Goal: Book appointment/travel/reservation

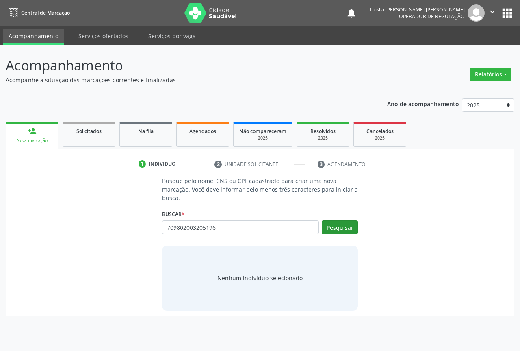
type input "709802003205196"
click at [354, 229] on button "Pesquisar" at bounding box center [340, 227] width 36 height 14
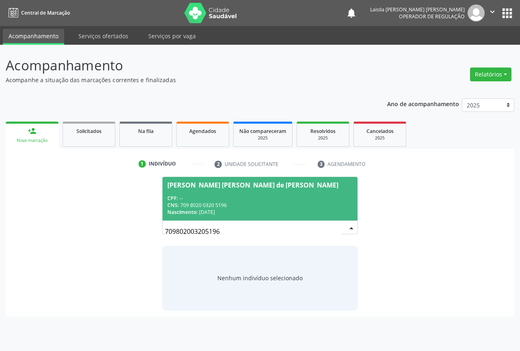
click at [240, 195] on div "CPF: --" at bounding box center [259, 198] width 185 height 7
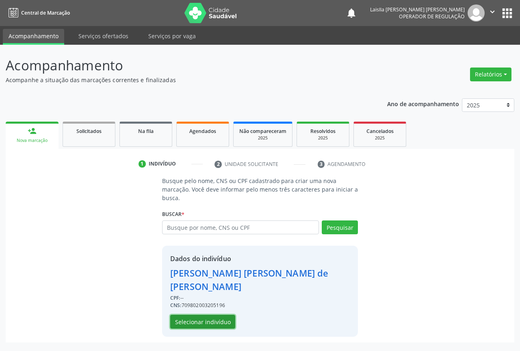
click at [210, 314] on button "Selecionar indivíduo" at bounding box center [202, 321] width 65 height 14
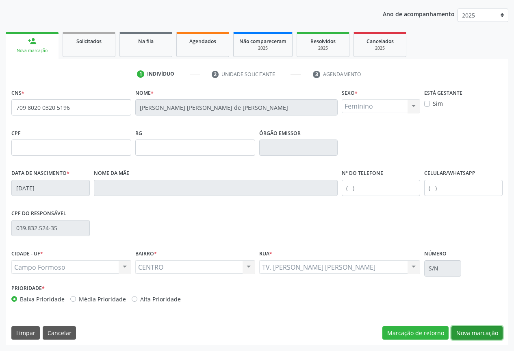
click at [458, 327] on button "Nova marcação" at bounding box center [476, 333] width 51 height 14
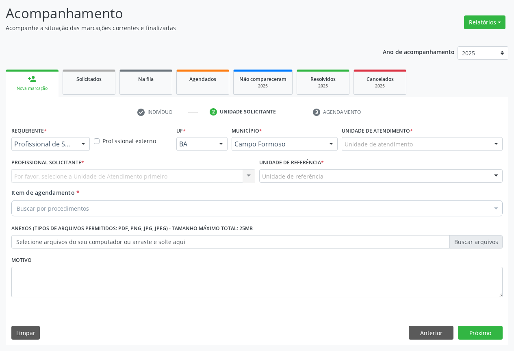
scroll to position [52, 0]
click at [56, 149] on div at bounding box center [50, 144] width 78 height 14
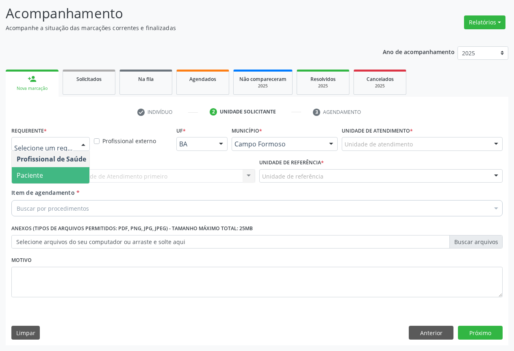
click at [60, 179] on span "Paciente" at bounding box center [51, 175] width 79 height 16
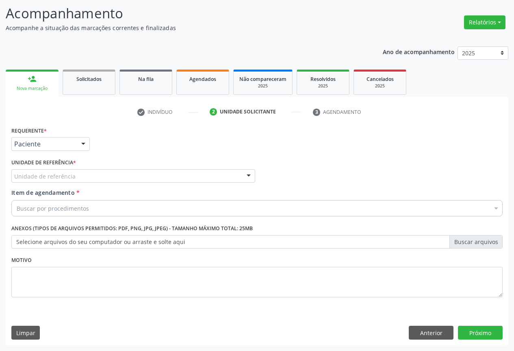
click at [125, 182] on div "Unidade de referência" at bounding box center [133, 176] width 244 height 14
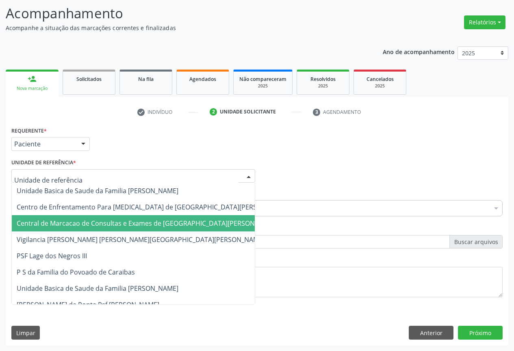
click at [120, 222] on span "Central de Marcacao de Consultas e Exames de [GEOGRAPHIC_DATA][PERSON_NAME]" at bounding box center [147, 223] width 261 height 9
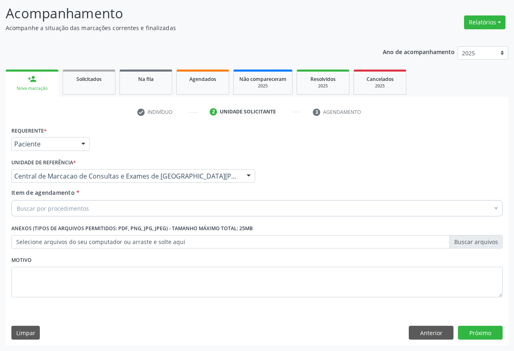
click at [88, 208] on div "Buscar por procedimentos" at bounding box center [256, 208] width 491 height 16
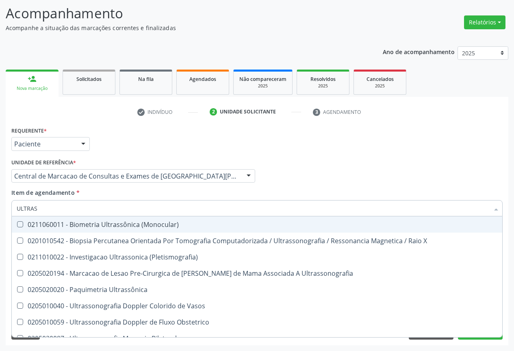
type input "ULTRASS"
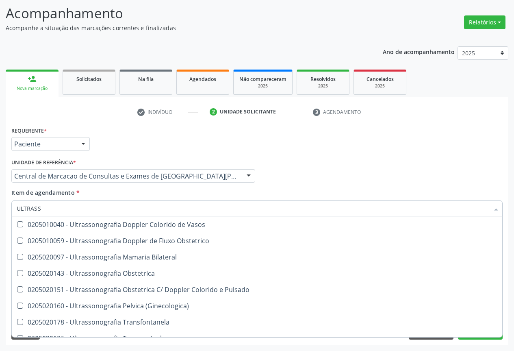
scroll to position [122, 0]
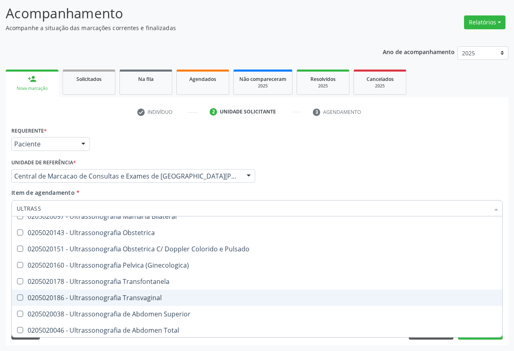
click at [179, 294] on div "0205020186 - Ultrassonografia Transvaginal" at bounding box center [257, 297] width 481 height 6
checkbox Transvaginal "true"
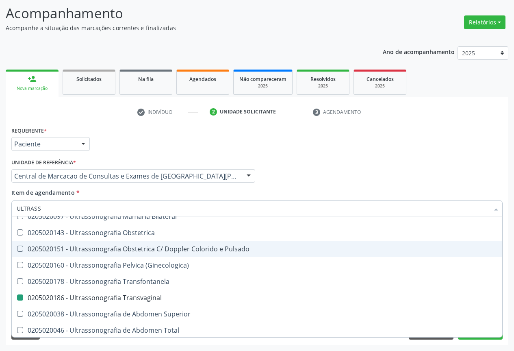
click at [420, 180] on div "Profissional Solicitante Por favor, selecione a Unidade de Atendimento primeiro…" at bounding box center [256, 172] width 495 height 32
checkbox X "true"
checkbox Transvaginal "false"
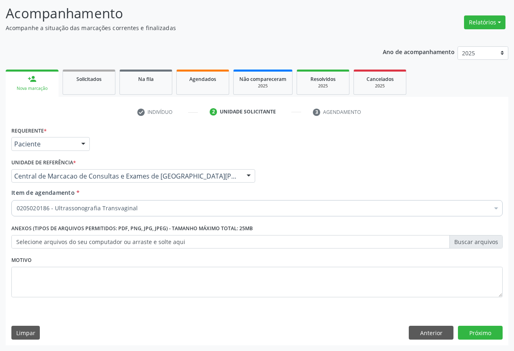
scroll to position [0, 0]
click at [487, 336] on button "Próximo" at bounding box center [480, 332] width 45 height 14
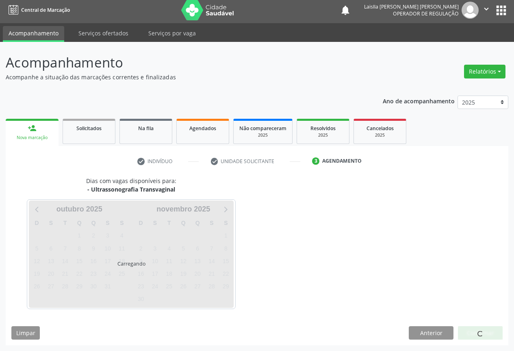
scroll to position [3, 0]
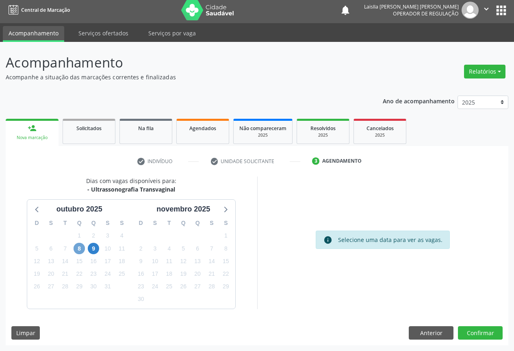
click at [78, 249] on span "8" at bounding box center [79, 247] width 11 height 11
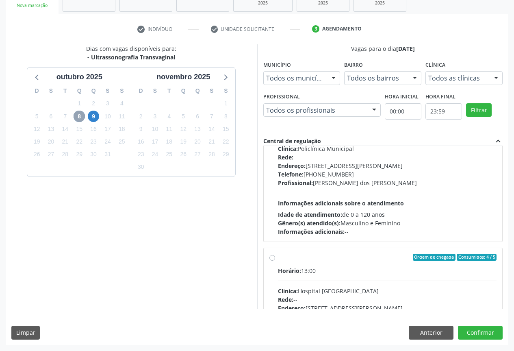
scroll to position [1999, 0]
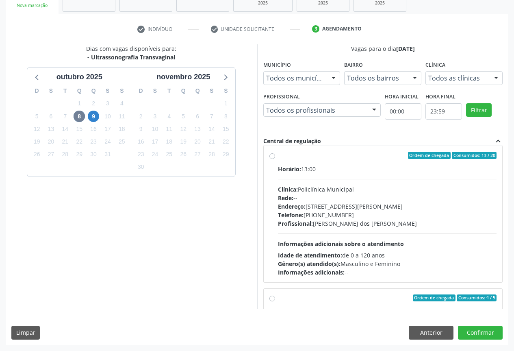
click at [426, 246] on div "Horário: 13:00 Clínica: Policlínica Municipal Rede: -- [GEOGRAPHIC_DATA]: [STRE…" at bounding box center [387, 221] width 219 height 112
click at [275, 159] on input "Ordem de chegada Consumidos: 13 / 20 Horário: 13:00 Clínica: Policlínica Munici…" at bounding box center [272, 155] width 6 height 7
radio input "true"
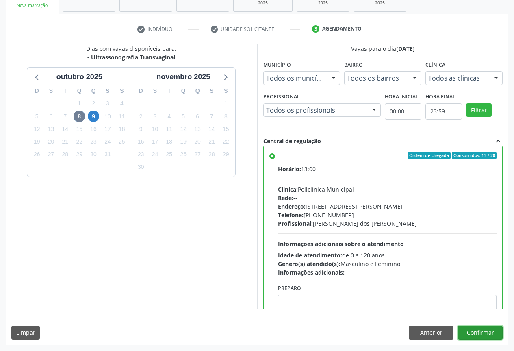
click at [478, 328] on button "Confirmar" at bounding box center [480, 332] width 45 height 14
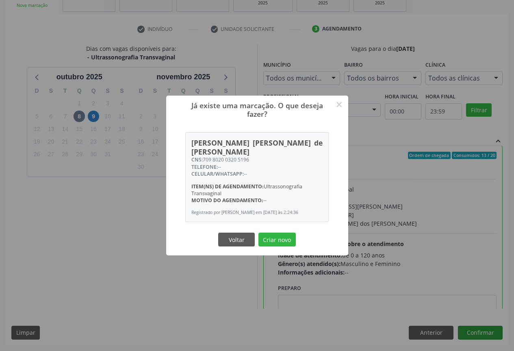
click at [258, 232] on button "Criar novo" at bounding box center [276, 239] width 37 height 14
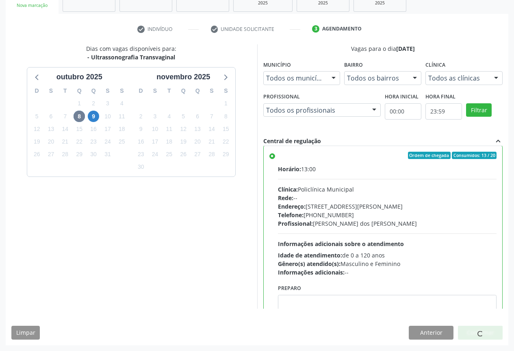
scroll to position [0, 0]
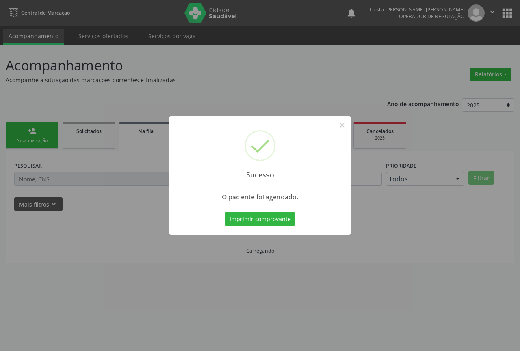
click at [225, 212] on button "Imprimir comprovante" at bounding box center [260, 219] width 71 height 14
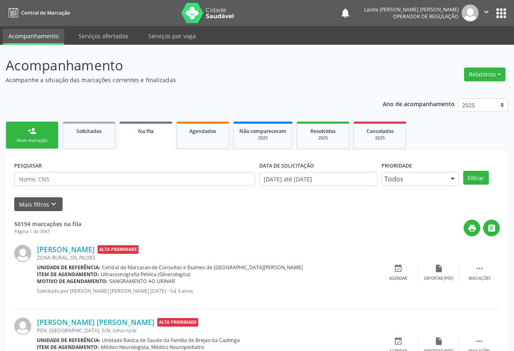
click at [34, 131] on div "person_add" at bounding box center [32, 130] width 9 height 9
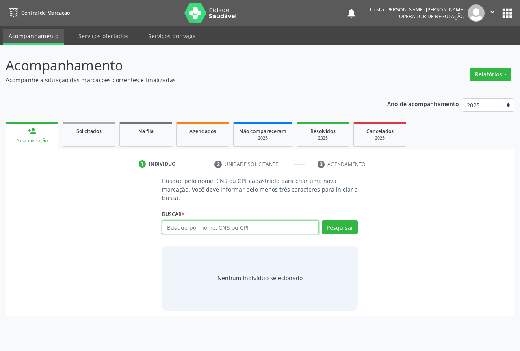
click at [276, 232] on input "text" at bounding box center [240, 227] width 157 height 14
type input "708706186342798"
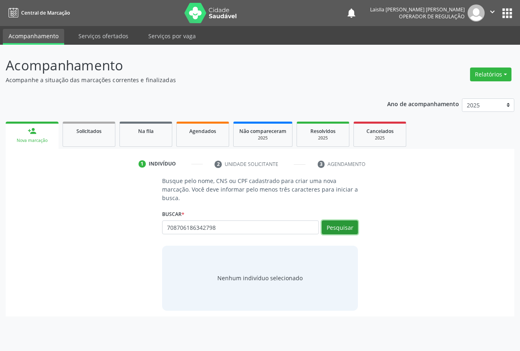
click at [347, 230] on button "Pesquisar" at bounding box center [340, 227] width 36 height 14
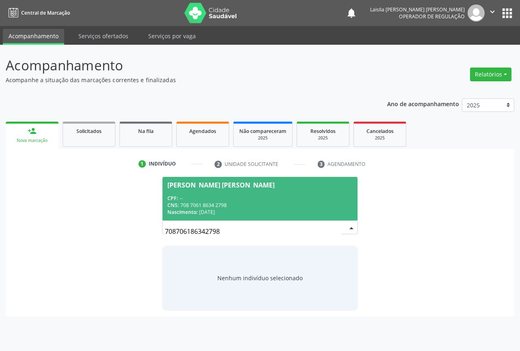
click at [294, 201] on div "CPF: --" at bounding box center [259, 198] width 185 height 7
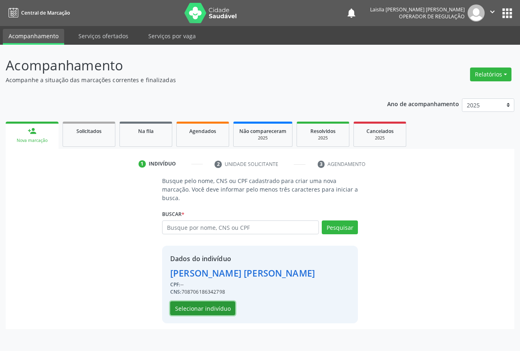
click at [219, 304] on button "Selecionar indivíduo" at bounding box center [202, 308] width 65 height 14
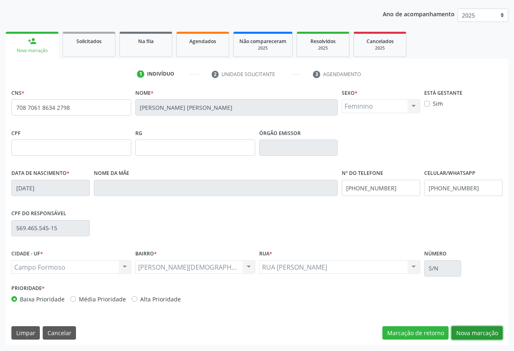
click at [468, 329] on button "Nova marcação" at bounding box center [476, 333] width 51 height 14
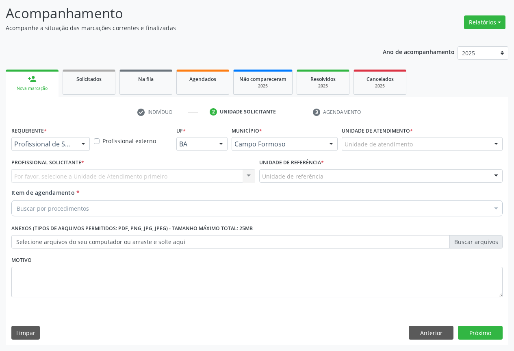
scroll to position [52, 0]
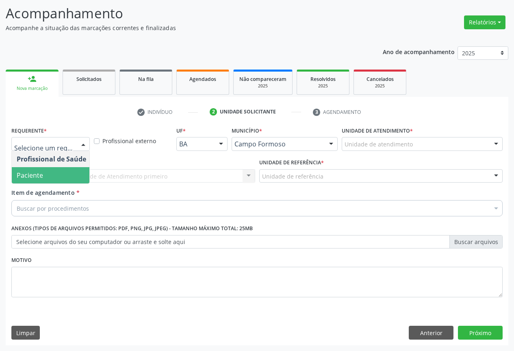
click at [67, 180] on span "Paciente" at bounding box center [51, 175] width 79 height 16
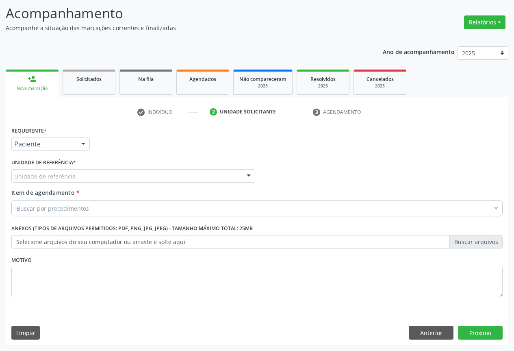
click at [84, 178] on div "Unidade de referência" at bounding box center [133, 176] width 244 height 14
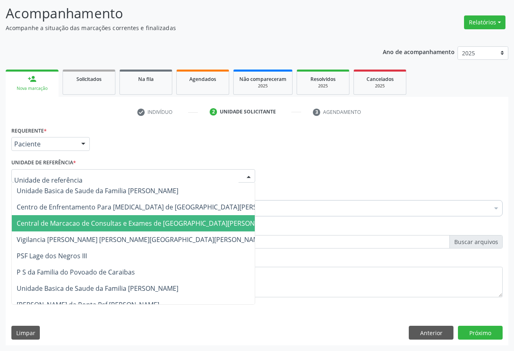
click at [84, 218] on span "Central de Marcacao de Consultas e Exames de [GEOGRAPHIC_DATA][PERSON_NAME]" at bounding box center [153, 223] width 283 height 16
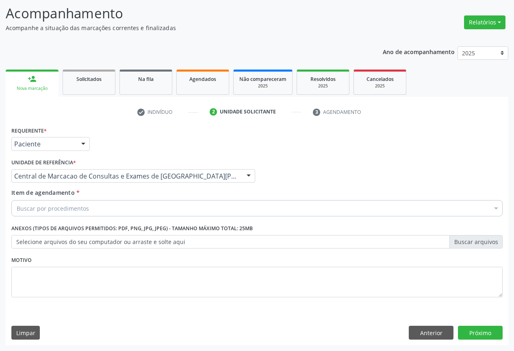
click at [96, 209] on div "Buscar por procedimentos" at bounding box center [256, 208] width 491 height 16
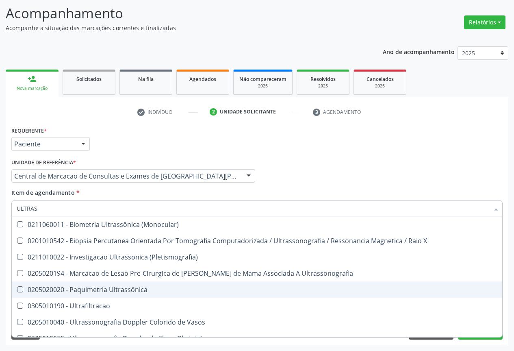
type input "ULTRASS"
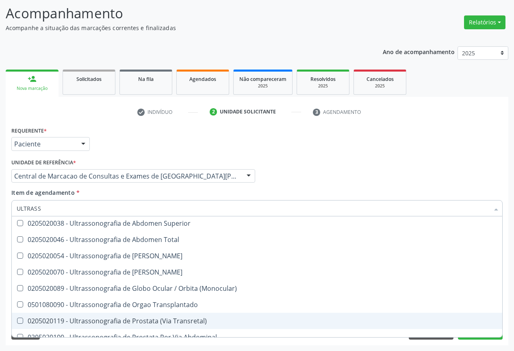
scroll to position [172, 0]
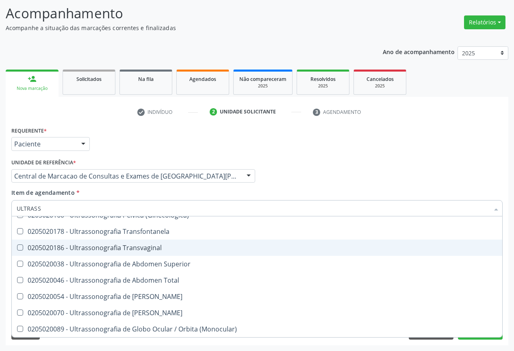
click at [173, 250] on div "0205020186 - Ultrassonografia Transvaginal" at bounding box center [257, 247] width 481 height 6
checkbox Transvaginal "true"
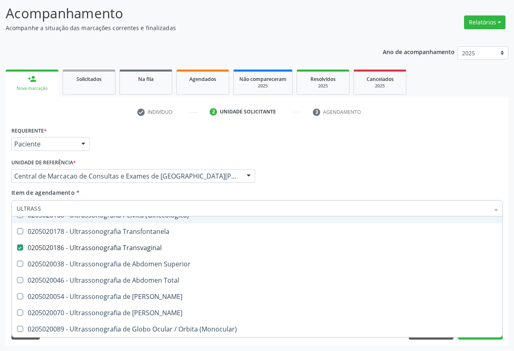
click at [477, 176] on div "Profissional Solicitante Por favor, selecione a Unidade de Atendimento primeiro…" at bounding box center [256, 172] width 495 height 32
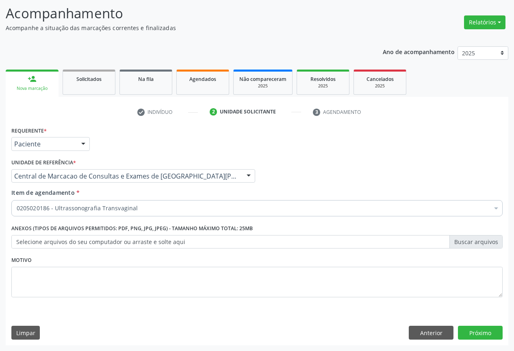
checkbox Transvaginal "true"
checkbox Paciente\) "false"
click at [482, 330] on button "Próximo" at bounding box center [480, 332] width 45 height 14
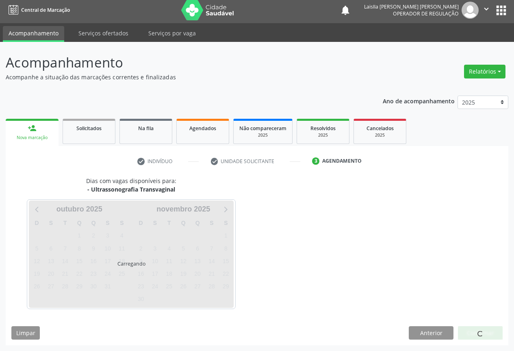
scroll to position [3, 0]
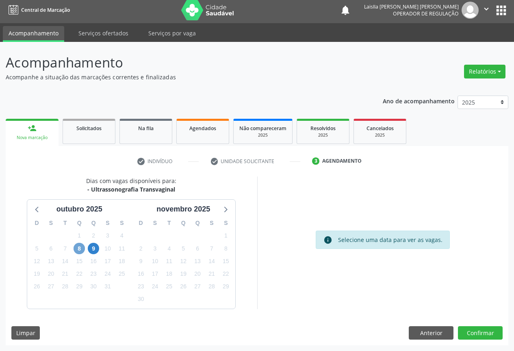
click at [78, 248] on span "8" at bounding box center [79, 247] width 11 height 11
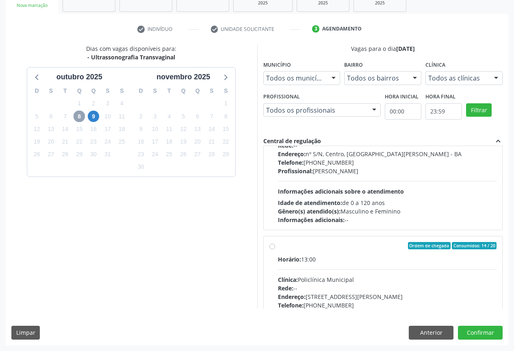
scroll to position [2031, 0]
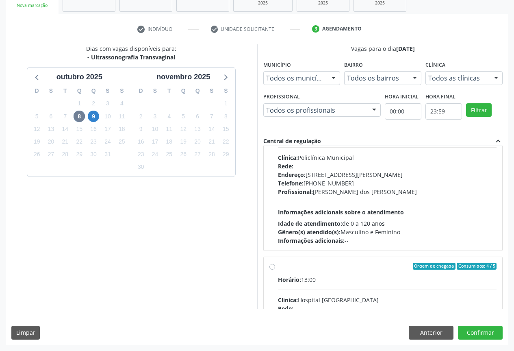
click at [359, 220] on div "Idade de atendimento: de 0 a 120 anos" at bounding box center [387, 223] width 219 height 9
click at [275, 127] on input "Ordem de chegada Consumidos: 14 / 20 Horário: 13:00 Clínica: Policlínica Munici…" at bounding box center [272, 123] width 6 height 7
radio input "true"
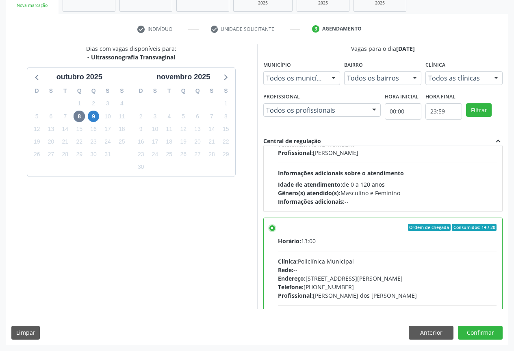
scroll to position [1887, 0]
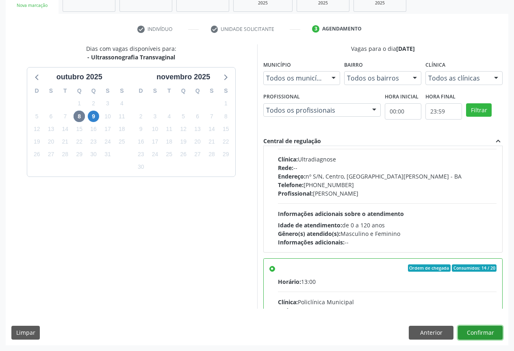
click at [469, 327] on button "Confirmar" at bounding box center [480, 332] width 45 height 14
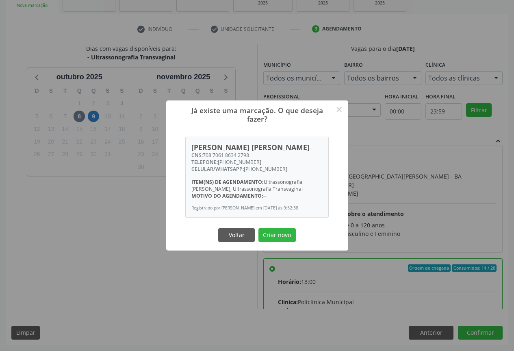
click at [258, 228] on button "Criar novo" at bounding box center [276, 235] width 37 height 14
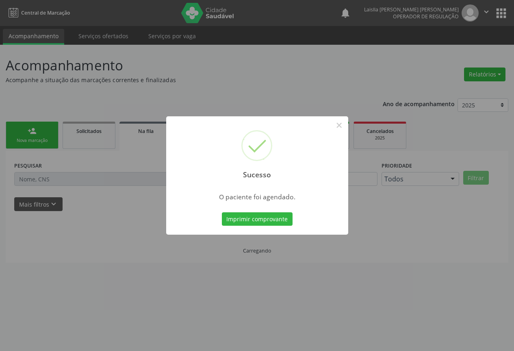
scroll to position [0, 0]
click at [225, 212] on button "Imprimir comprovante" at bounding box center [260, 219] width 71 height 14
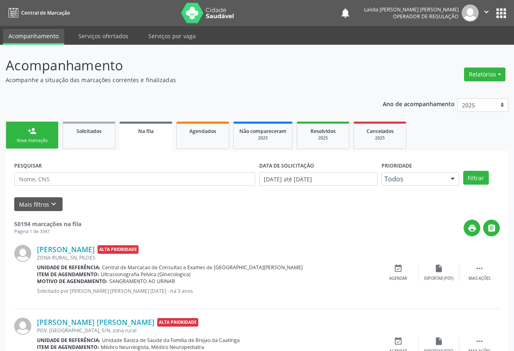
click at [32, 131] on div "person_add" at bounding box center [32, 130] width 9 height 9
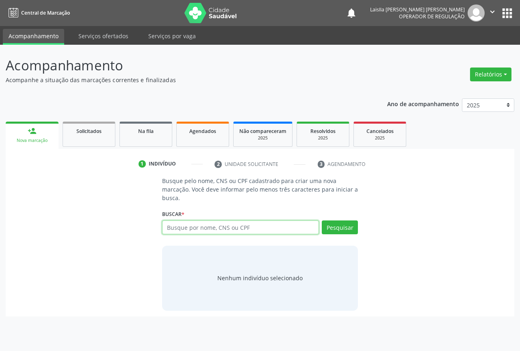
drag, startPoint x: 215, startPoint y: 228, endPoint x: 220, endPoint y: 227, distance: 5.5
click at [216, 228] on input "text" at bounding box center [240, 227] width 157 height 14
type input "704601175883923"
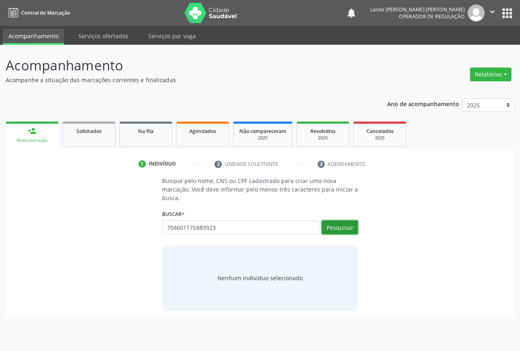
click at [344, 229] on button "Pesquisar" at bounding box center [340, 227] width 36 height 14
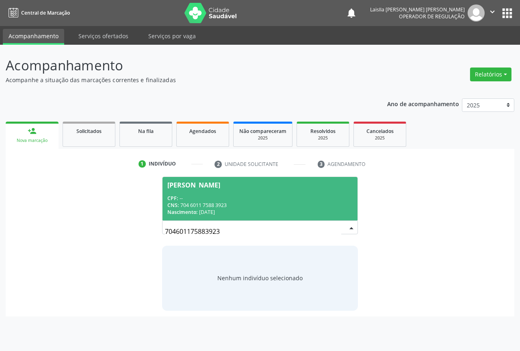
click at [256, 201] on div "CNS: 704 6011 7588 3923" at bounding box center [259, 204] width 185 height 7
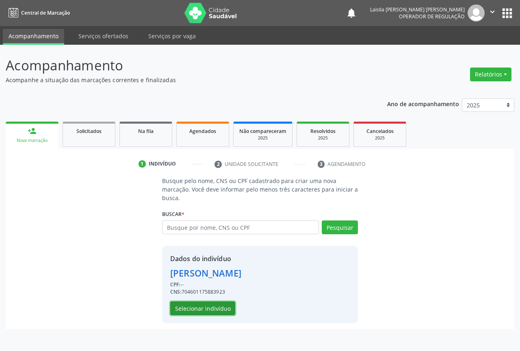
click at [201, 307] on button "Selecionar indivíduo" at bounding box center [202, 308] width 65 height 14
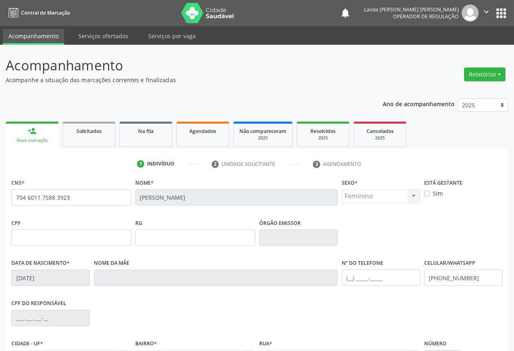
scroll to position [90, 0]
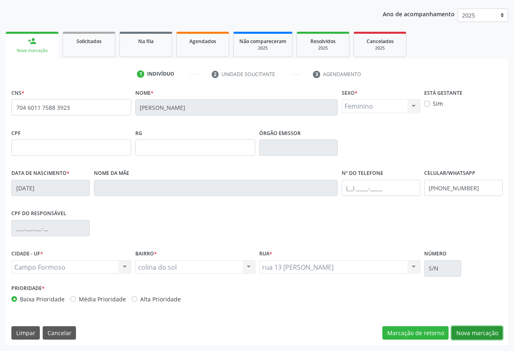
click at [476, 331] on button "Nova marcação" at bounding box center [476, 333] width 51 height 14
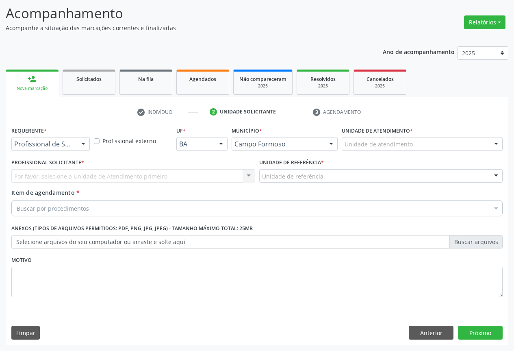
scroll to position [52, 0]
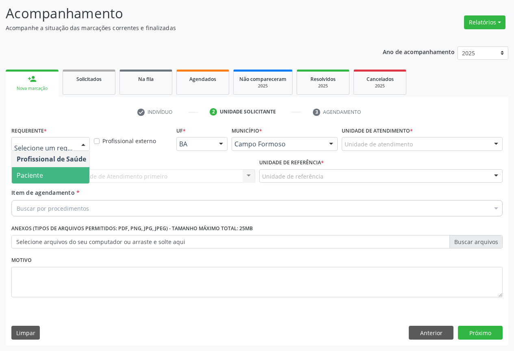
click at [69, 175] on span "Paciente" at bounding box center [51, 175] width 79 height 16
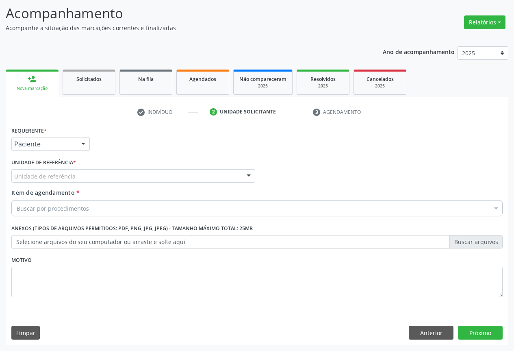
click at [93, 178] on div "Unidade de referência" at bounding box center [133, 176] width 244 height 14
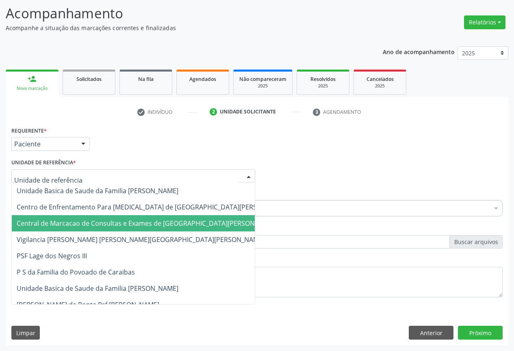
click at [83, 223] on span "Central de Marcacao de Consultas e Exames de [GEOGRAPHIC_DATA][PERSON_NAME]" at bounding box center [147, 223] width 261 height 9
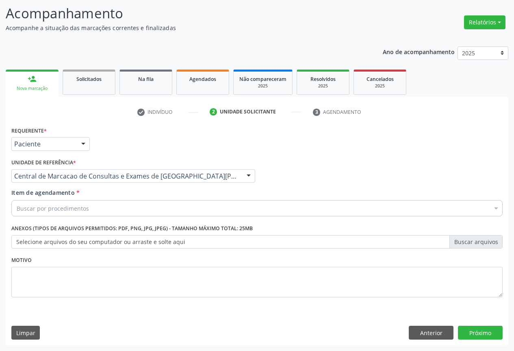
click at [106, 210] on div "Buscar por procedimentos" at bounding box center [256, 208] width 491 height 16
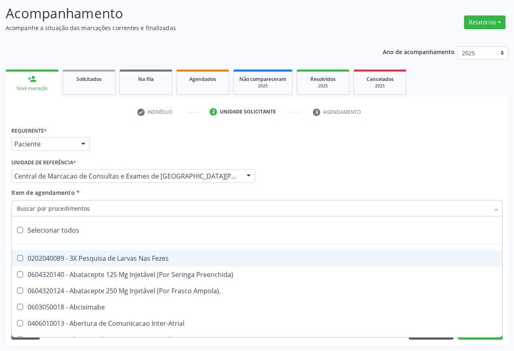
paste input "704 1091 9547 5679"
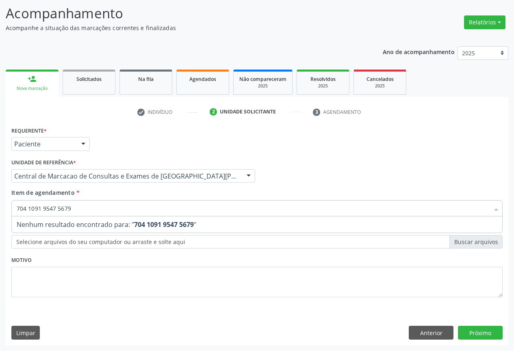
click at [150, 208] on input "704 1091 9547 5679" at bounding box center [253, 208] width 472 height 16
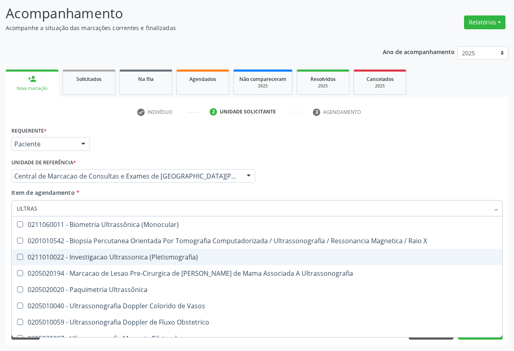
type input "ULTRASS"
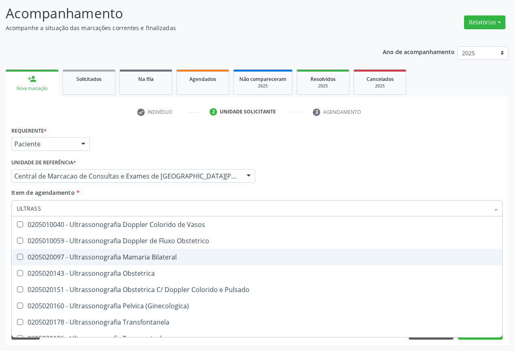
scroll to position [162, 0]
click at [155, 260] on div "0205020186 - Ultrassonografia Transvaginal" at bounding box center [257, 256] width 481 height 6
checkbox Transvaginal "true"
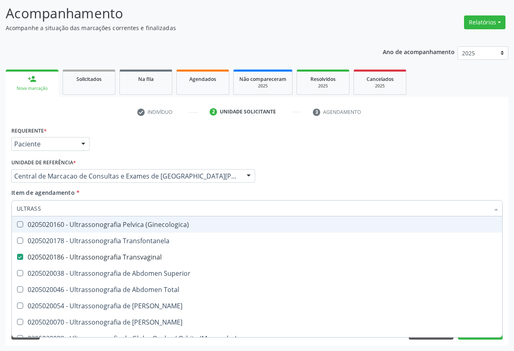
click at [433, 170] on div "Profissional Solicitante Por favor, selecione a Unidade de Atendimento primeiro…" at bounding box center [256, 172] width 495 height 32
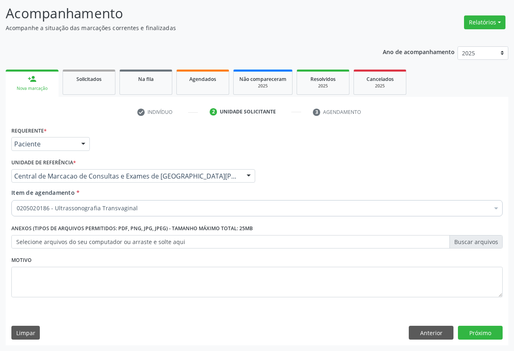
scroll to position [0, 0]
click at [472, 330] on button "Próximo" at bounding box center [480, 332] width 45 height 14
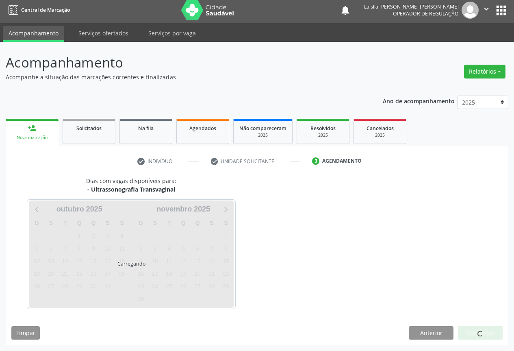
scroll to position [3, 0]
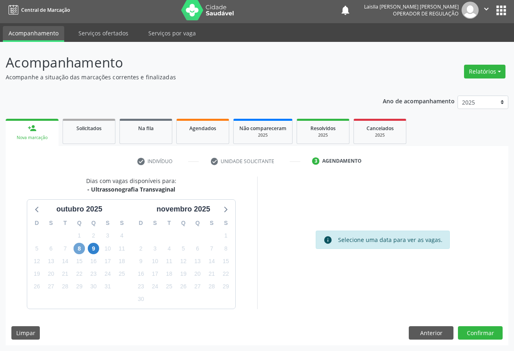
click at [77, 249] on span "8" at bounding box center [79, 247] width 11 height 11
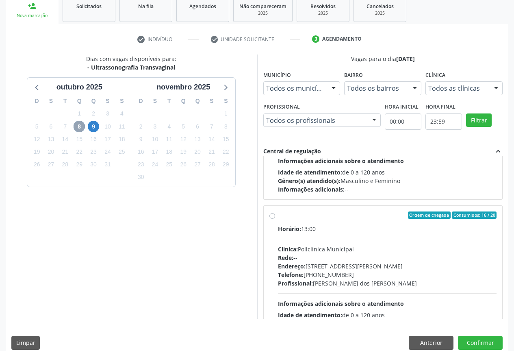
scroll to position [1990, 0]
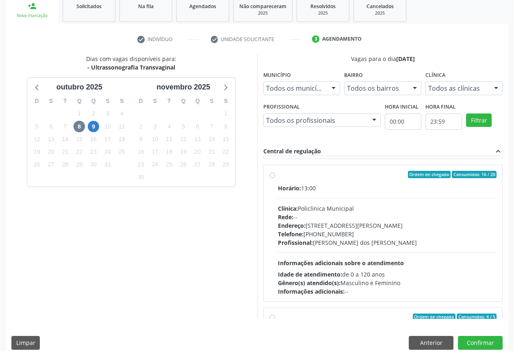
click at [335, 244] on div "Profissional: [PERSON_NAME] dos [PERSON_NAME]" at bounding box center [387, 242] width 219 height 9
click at [275, 178] on input "Ordem de chegada Consumidos: 16 / 20 Horário: 13:00 Clínica: Policlínica Munici…" at bounding box center [272, 174] width 6 height 7
radio input "true"
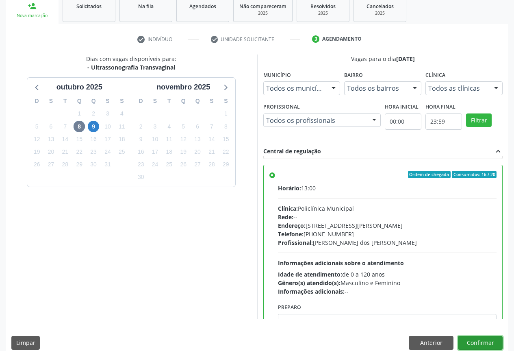
click at [468, 342] on button "Confirmar" at bounding box center [480, 343] width 45 height 14
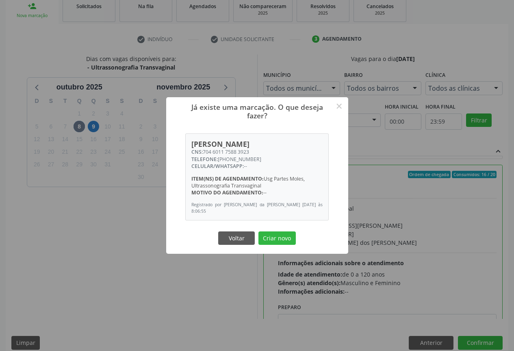
click at [258, 231] on button "Criar novo" at bounding box center [276, 238] width 37 height 14
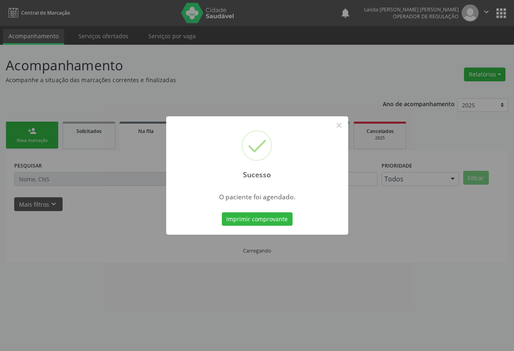
scroll to position [0, 0]
click at [225, 212] on button "Imprimir comprovante" at bounding box center [260, 219] width 71 height 14
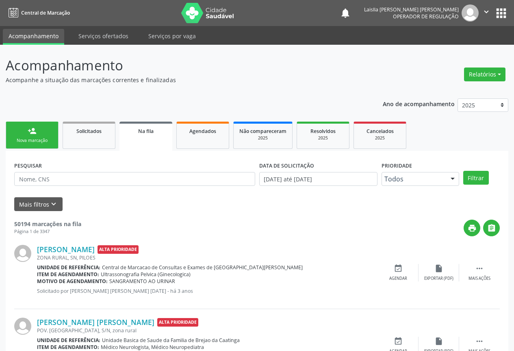
click at [483, 8] on icon "" at bounding box center [486, 11] width 9 height 9
click at [460, 52] on link "Sair" at bounding box center [465, 49] width 56 height 11
